Goal: Task Accomplishment & Management: Use online tool/utility

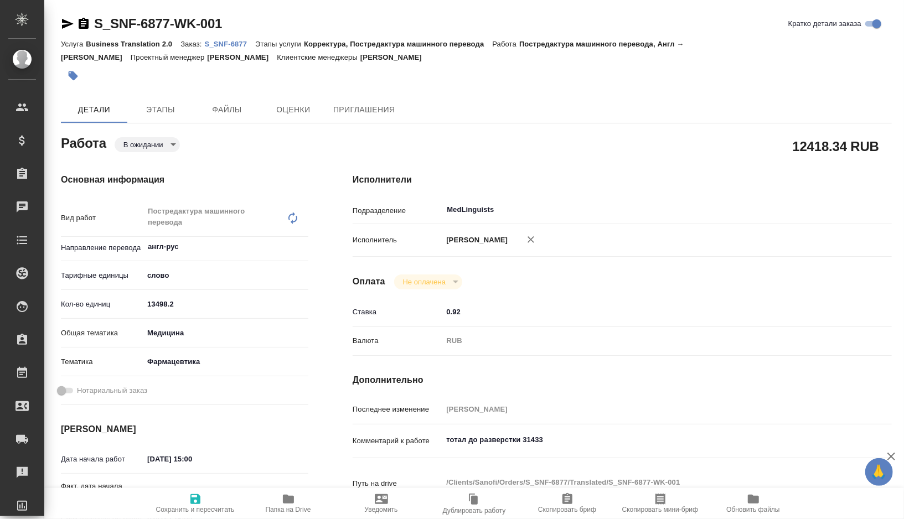
type textarea "x"
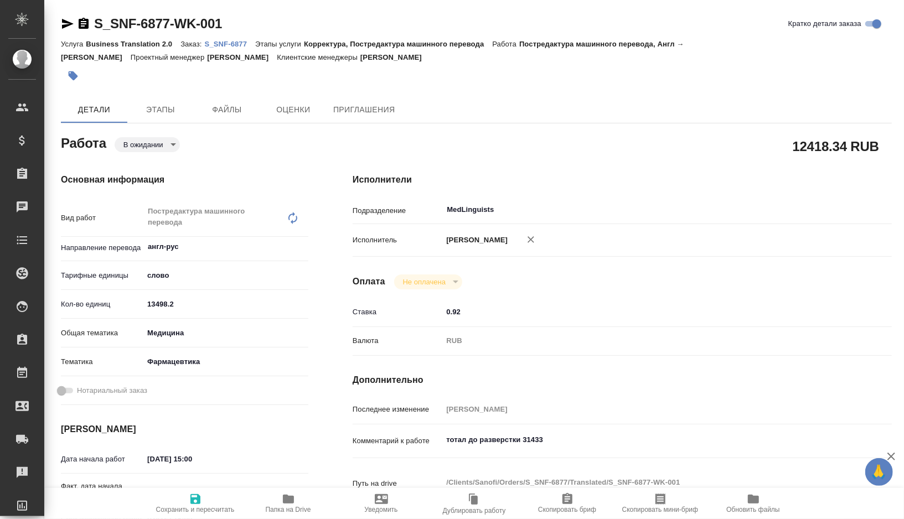
type textarea "x"
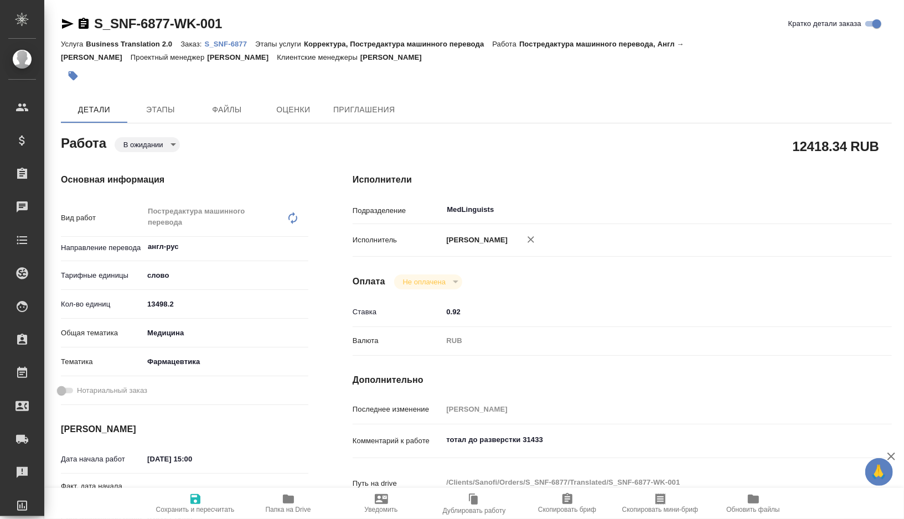
type textarea "x"
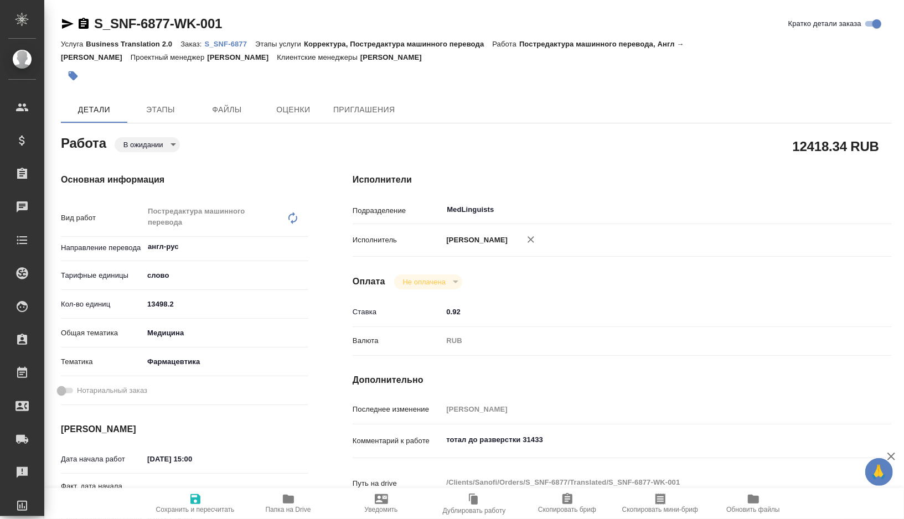
type textarea "x"
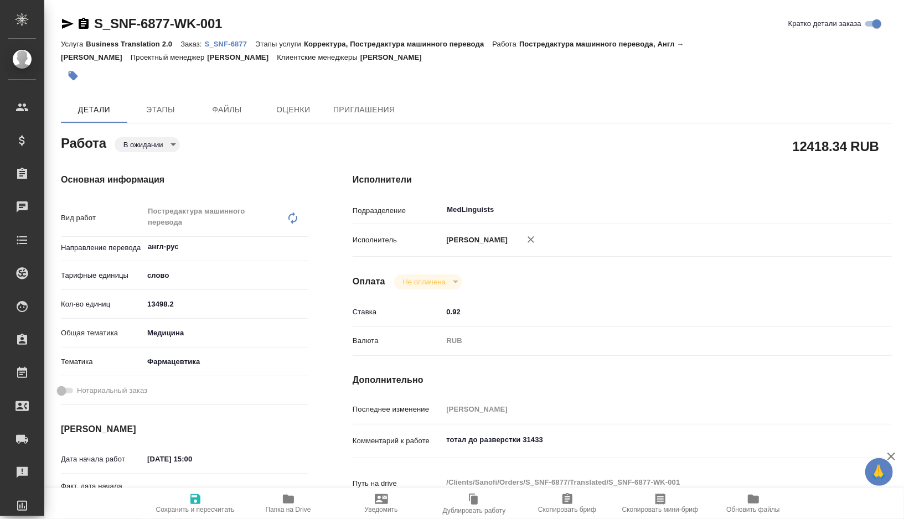
type textarea "x"
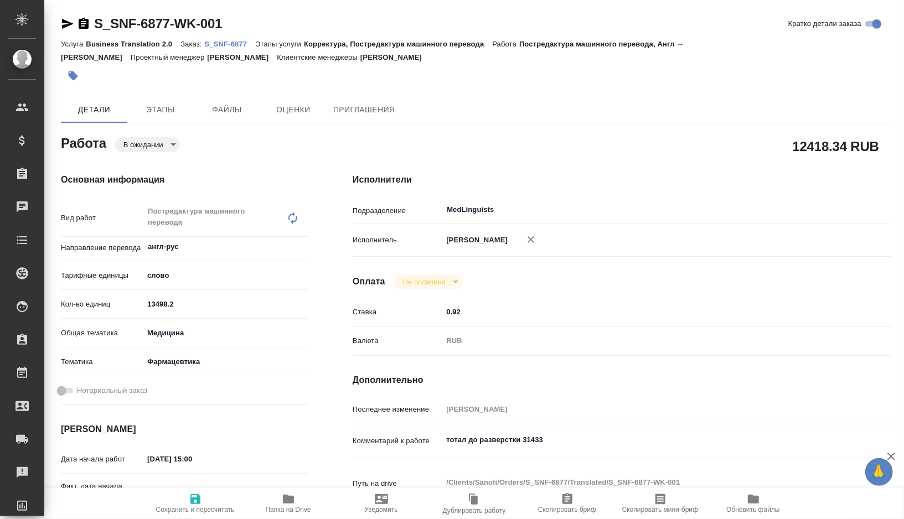
type textarea "x"
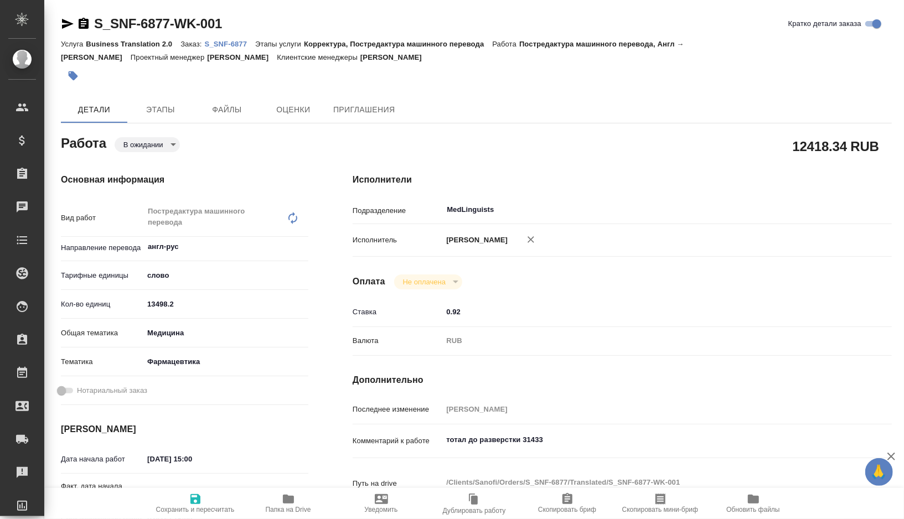
click at [235, 43] on p "S_SNF-6877" at bounding box center [230, 44] width 51 height 8
type textarea "x"
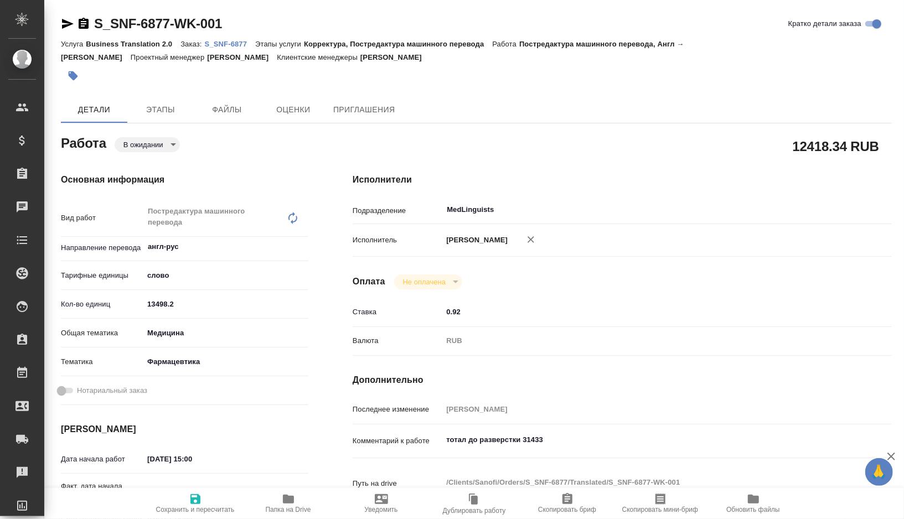
type textarea "x"
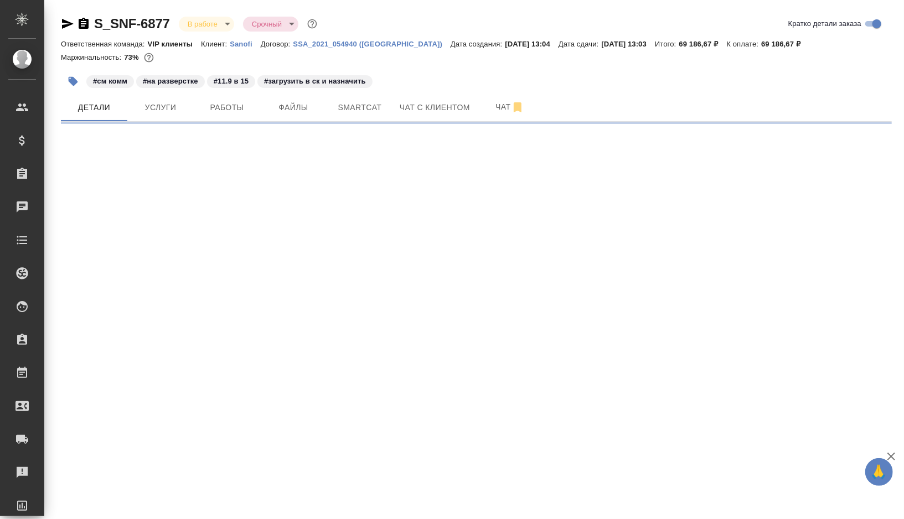
select select "RU"
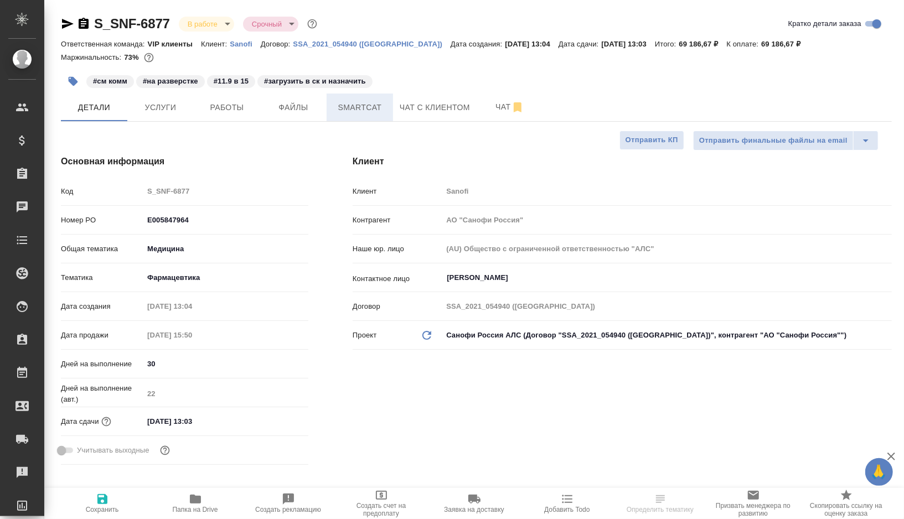
type textarea "x"
click at [368, 107] on span "Smartcat" at bounding box center [359, 108] width 53 height 14
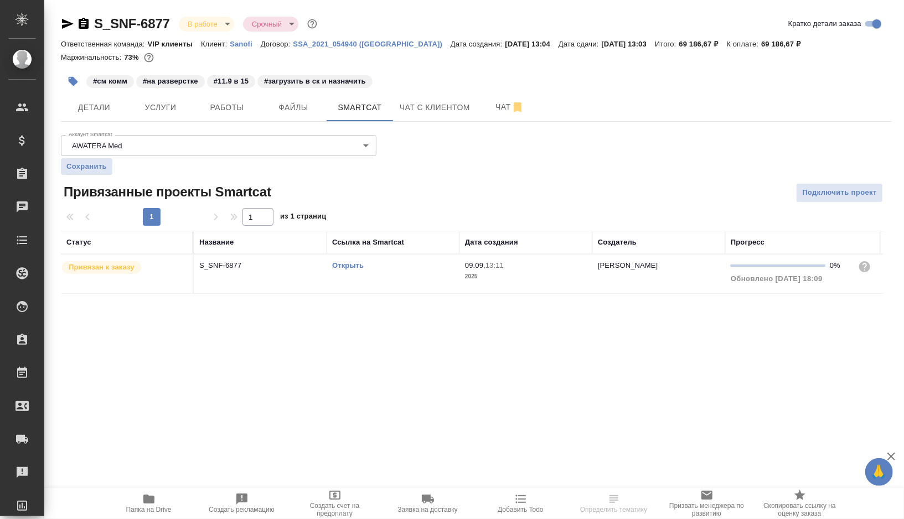
click at [352, 263] on link "Открыть" at bounding box center [348, 265] width 32 height 8
